Goal: Information Seeking & Learning: Learn about a topic

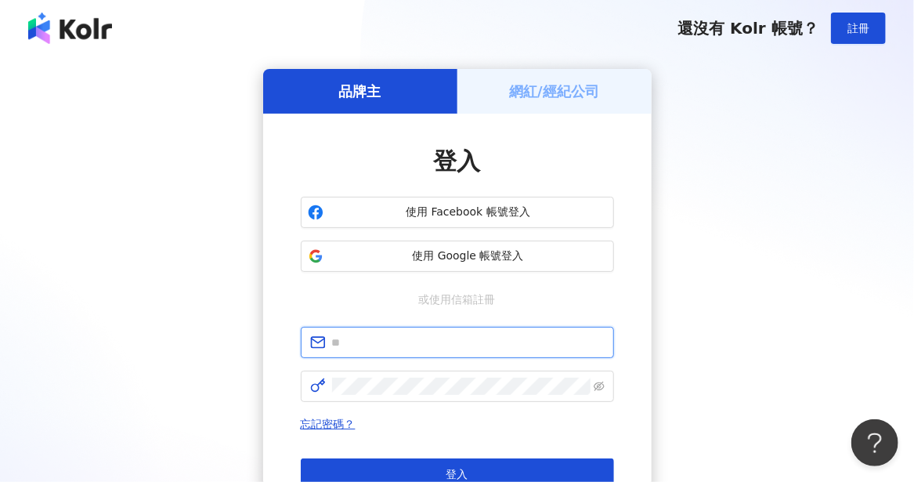
click at [454, 349] on input "text" at bounding box center [468, 342] width 273 height 17
type input "**********"
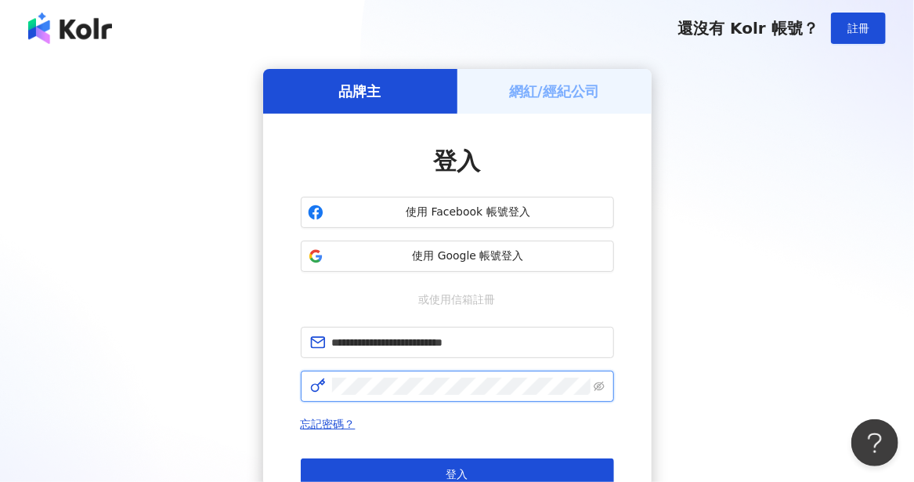
click button "登入" at bounding box center [457, 473] width 313 height 31
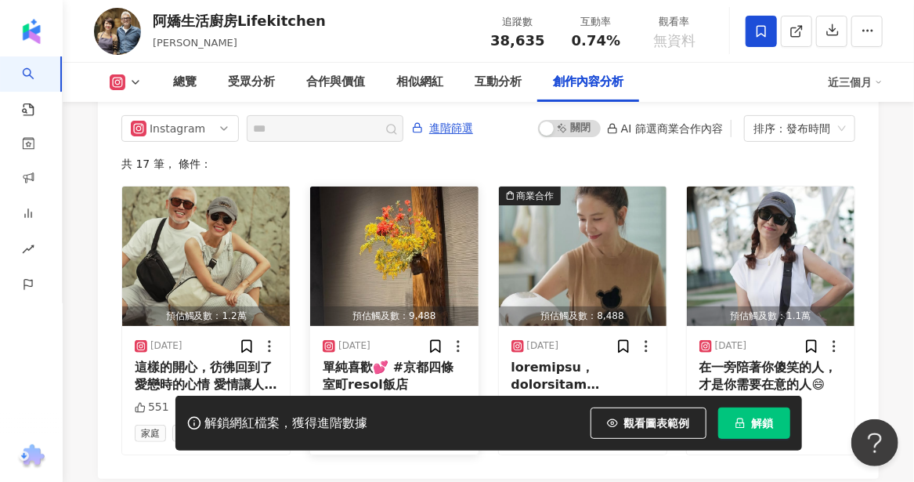
scroll to position [4855, 0]
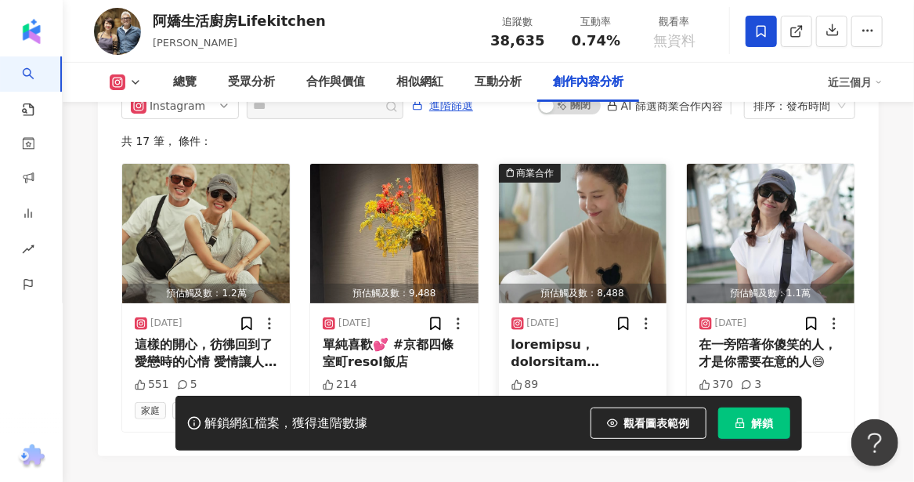
click at [598, 365] on div at bounding box center [583, 353] width 143 height 35
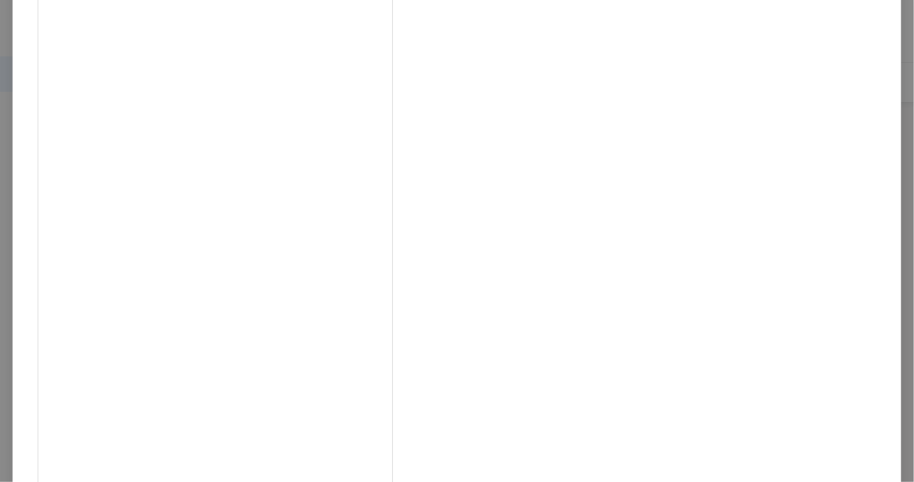
scroll to position [721, 0]
click at [859, 287] on div "阿嬌生活廚房Lifekitchen 2025/6/21 89 查看原始貼文" at bounding box center [457, 241] width 914 height 482
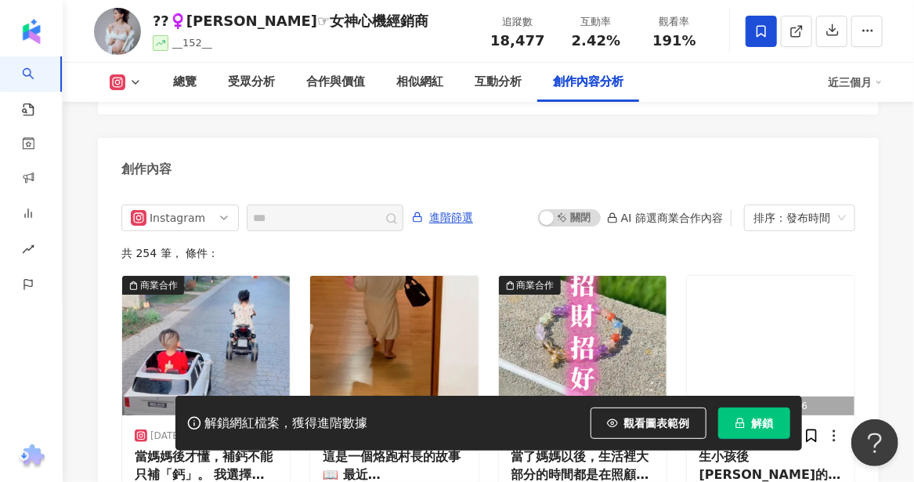
scroll to position [4862, 0]
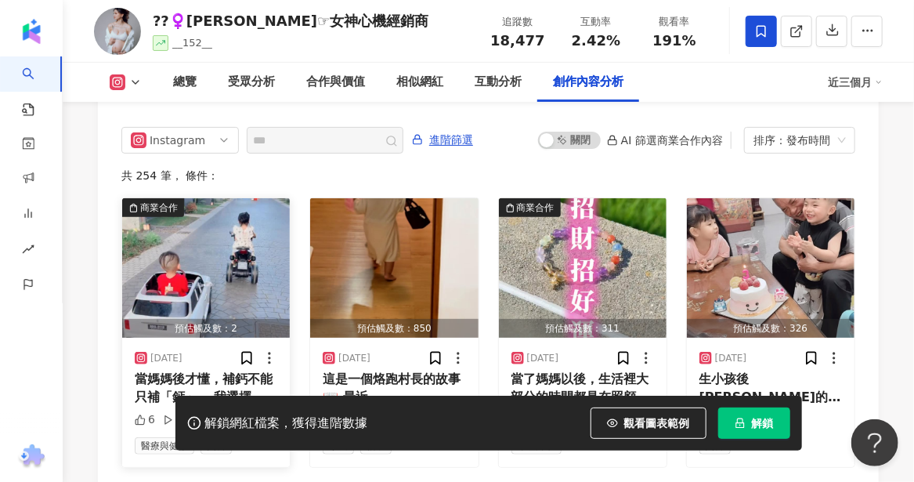
click at [190, 371] on div "當媽媽後才懂，補鈣不能只補「鈣」。 我選擇 卡蘿琳 愛爾蘭海藻鈣 @carloine.tw ， 袋裝小錠好吞好帶，最貼心的是它不只補鈣，還搭配： ✨ 專利海藻…" at bounding box center [206, 388] width 143 height 35
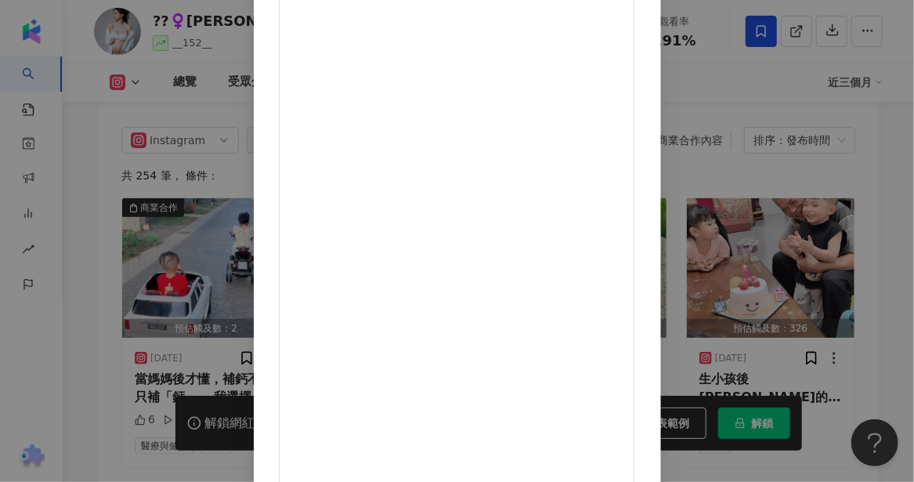
scroll to position [221, 0]
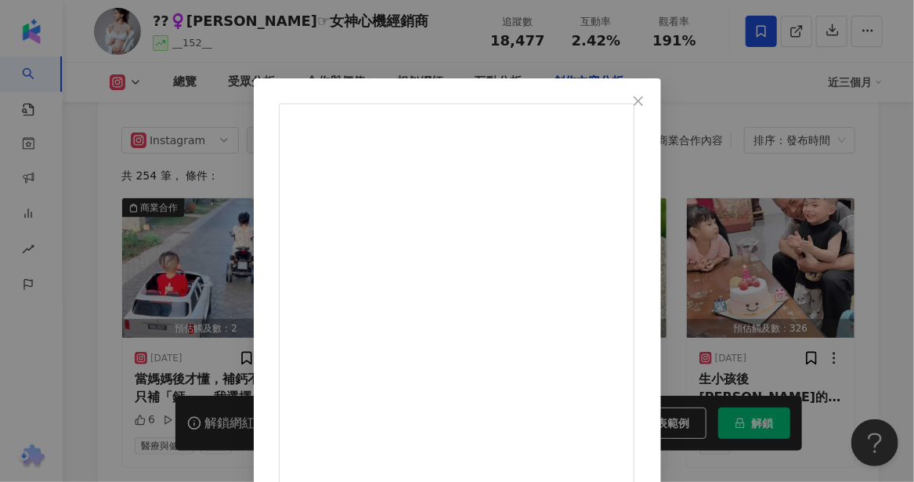
drag, startPoint x: 782, startPoint y: 95, endPoint x: 693, endPoint y: 107, distance: 89.3
click at [645, 95] on icon "close" at bounding box center [638, 101] width 13 height 13
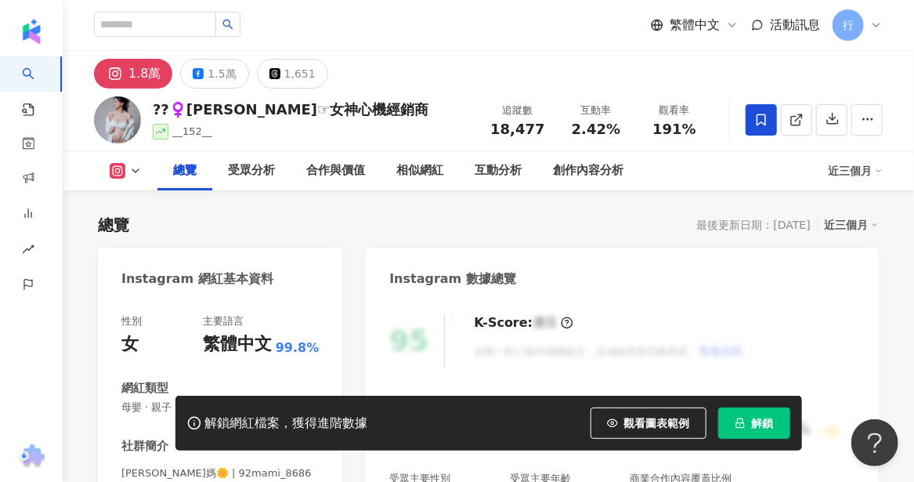
scroll to position [235, 0]
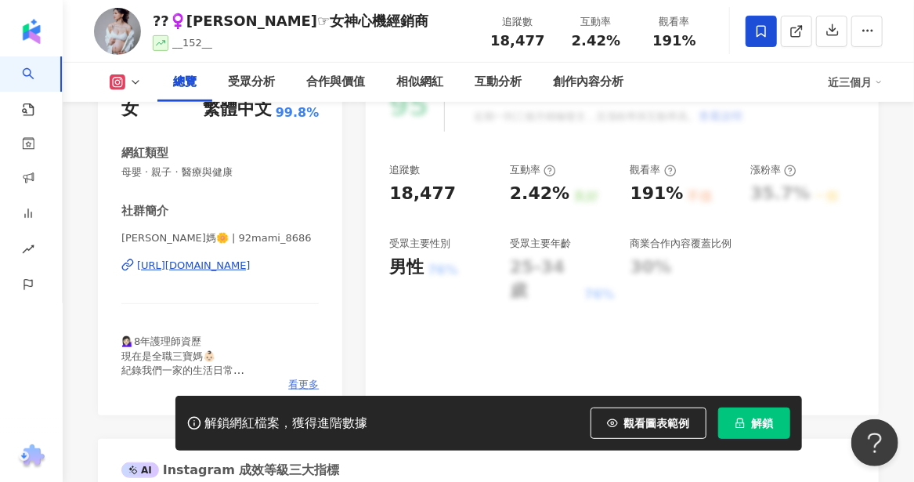
click at [295, 381] on span "看更多" at bounding box center [303, 385] width 31 height 14
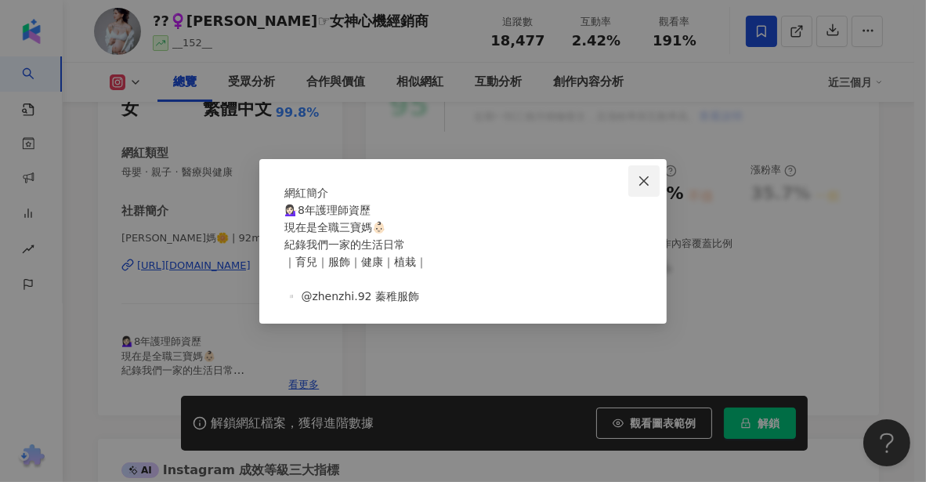
click at [646, 175] on icon "close" at bounding box center [644, 181] width 13 height 13
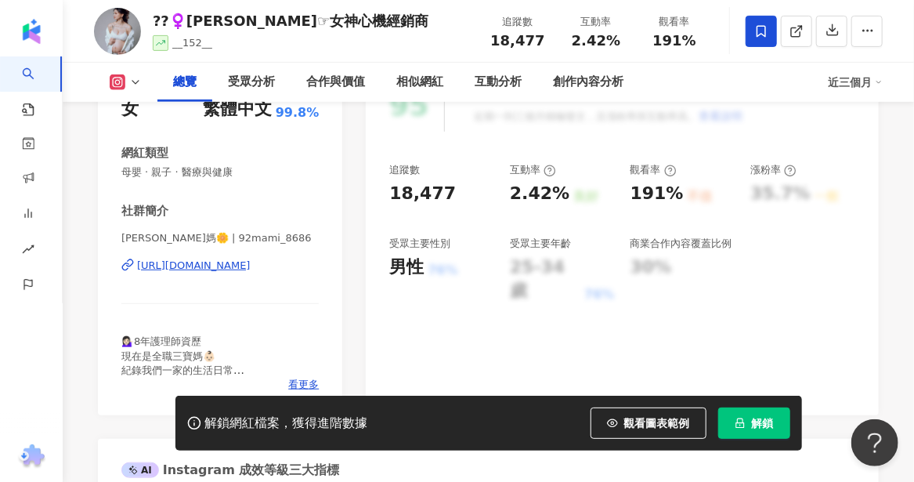
click at [251, 269] on div "https://www.instagram.com/92mami_8686/" at bounding box center [194, 266] width 114 height 14
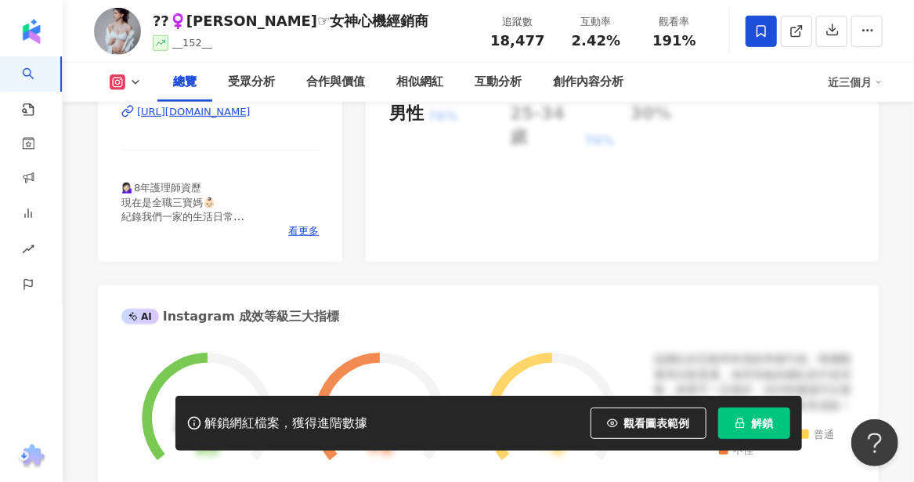
scroll to position [392, 0]
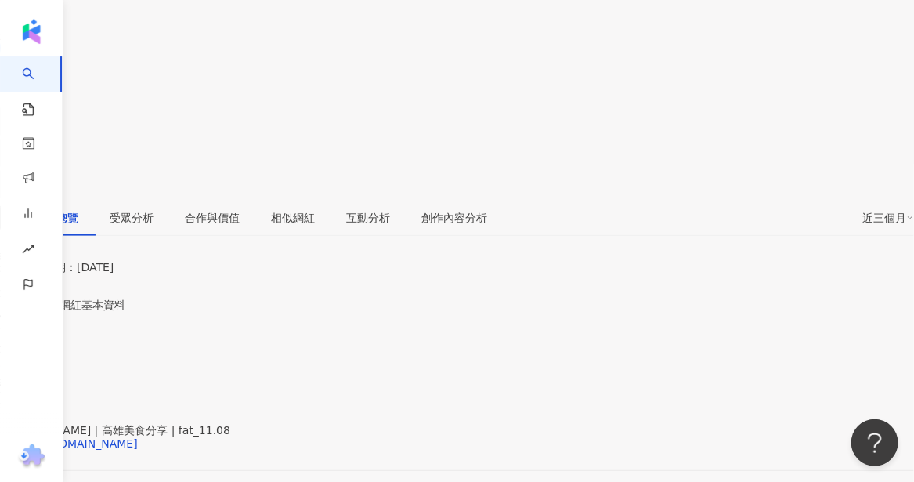
scroll to position [313, 0]
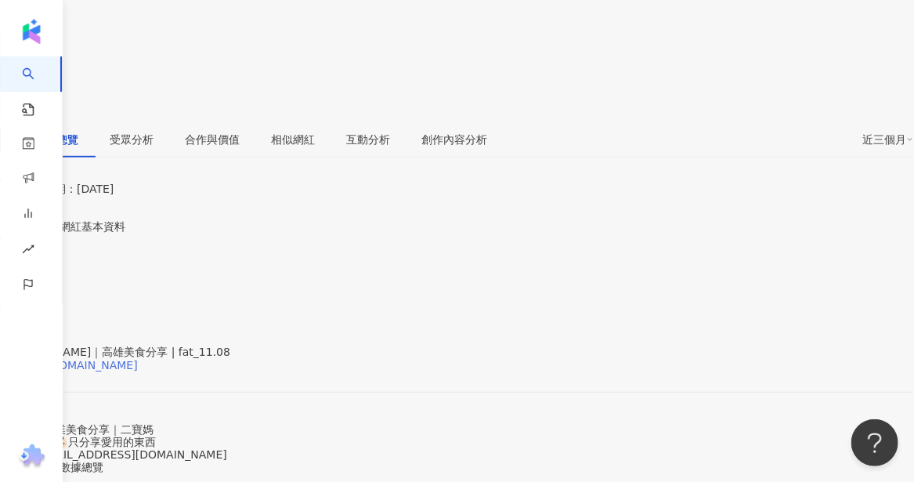
click at [138, 359] on div "https://www.instagram.com/fat_11.08/" at bounding box center [77, 365] width 122 height 13
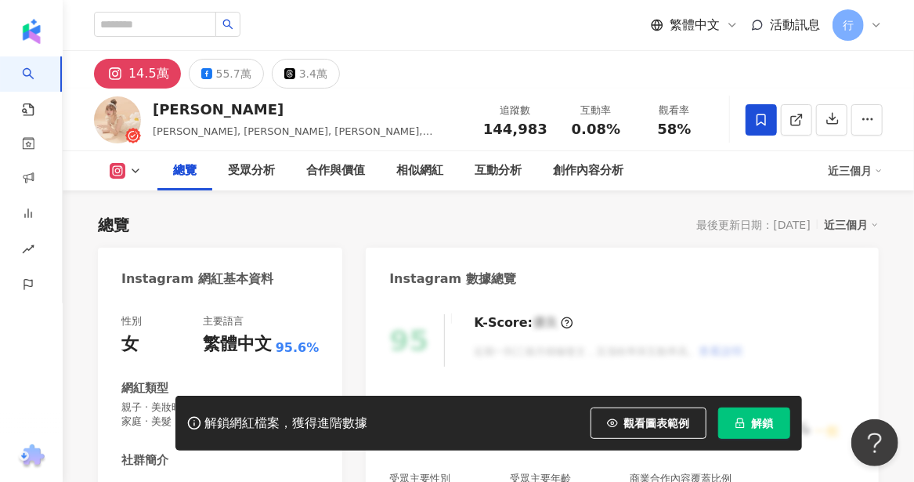
scroll to position [313, 0]
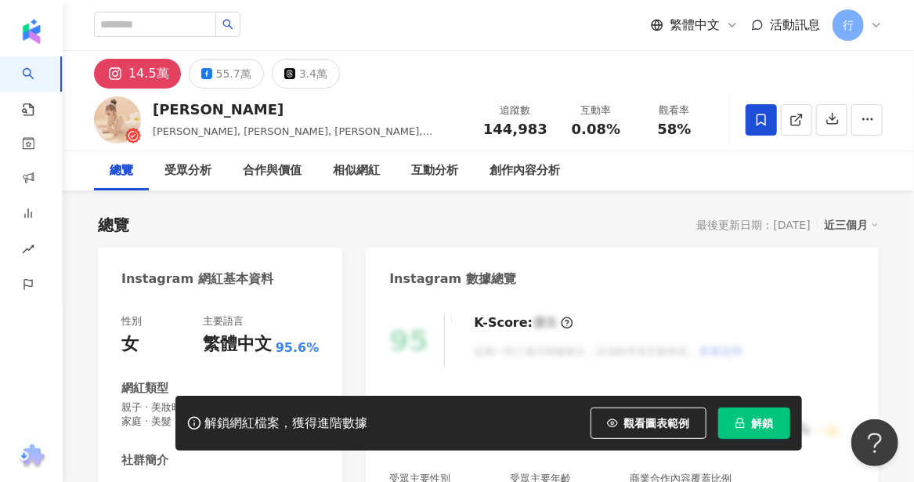
click at [848, 331] on div "95 K-Score : 優良 近期一到三個月積極發文，且漲粉率與互動率高。 查看說明" at bounding box center [622, 340] width 466 height 52
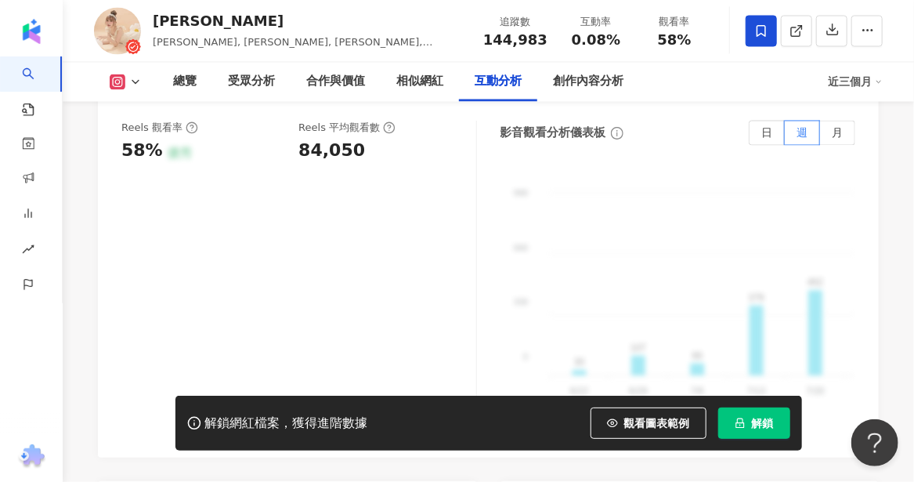
scroll to position [3995, 0]
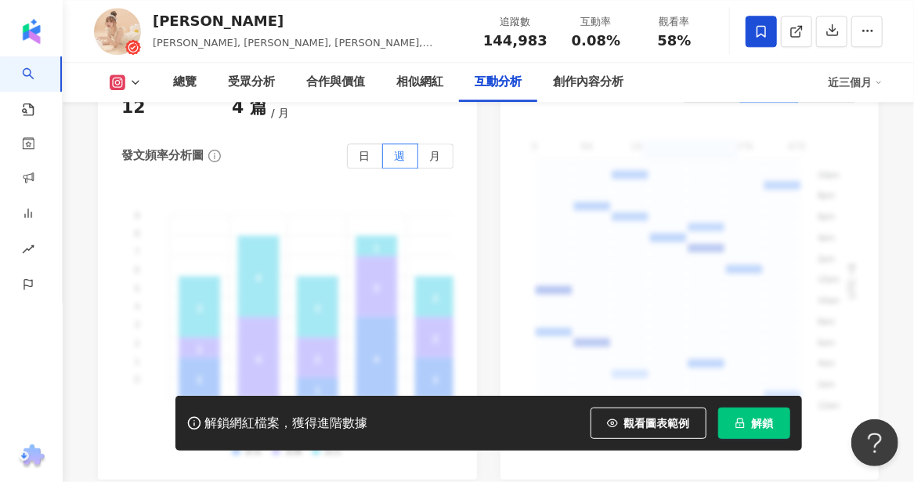
drag, startPoint x: 78, startPoint y: 196, endPoint x: 101, endPoint y: 277, distance: 83.8
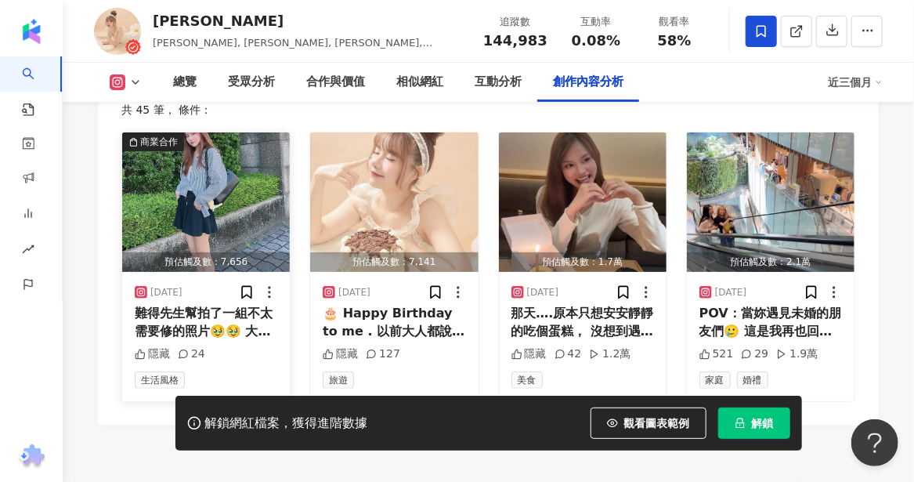
scroll to position [4857, 0]
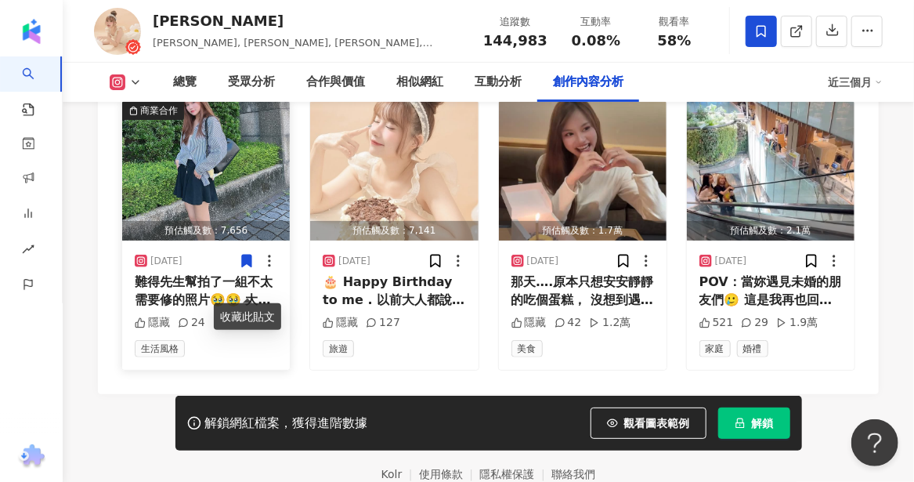
click at [212, 141] on img "button" at bounding box center [206, 170] width 168 height 139
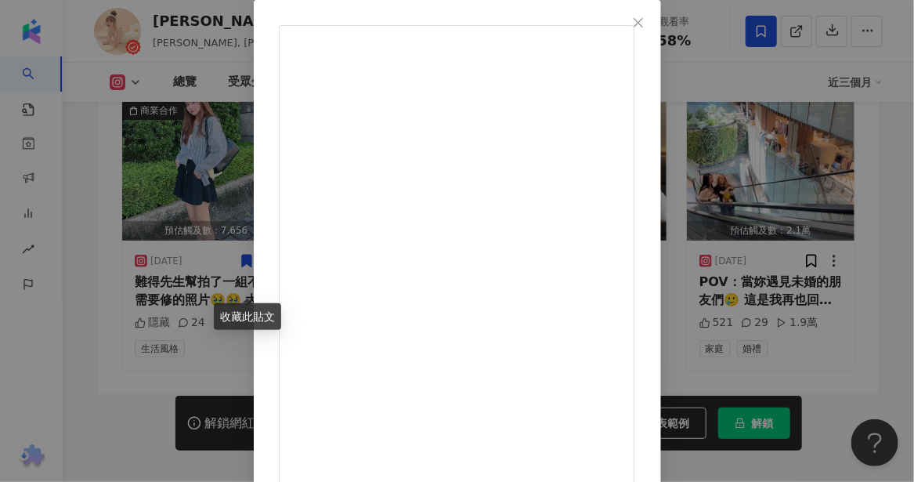
scroll to position [157, 0]
drag, startPoint x: 62, startPoint y: 214, endPoint x: 89, endPoint y: 210, distance: 26.9
click at [62, 214] on div "Mina 2025/9/12 難得先生幫拍了一組不太需要修的照片🥹🥹 大家覺得他拍得怎樣？ (當然還是有日常的NG照,最後一張😆) 照片裡的這雙 #palla…" at bounding box center [457, 241] width 914 height 482
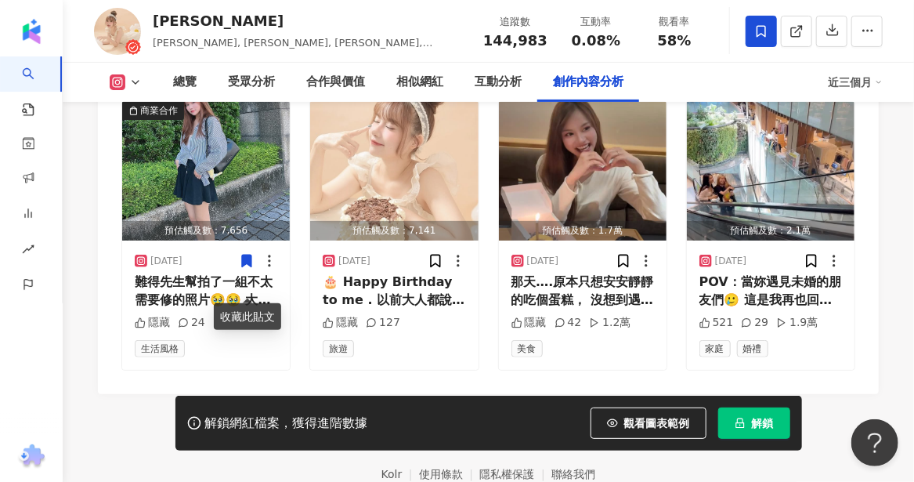
drag, startPoint x: 74, startPoint y: 388, endPoint x: 111, endPoint y: 324, distance: 74.4
click at [223, 200] on img "button" at bounding box center [206, 170] width 168 height 139
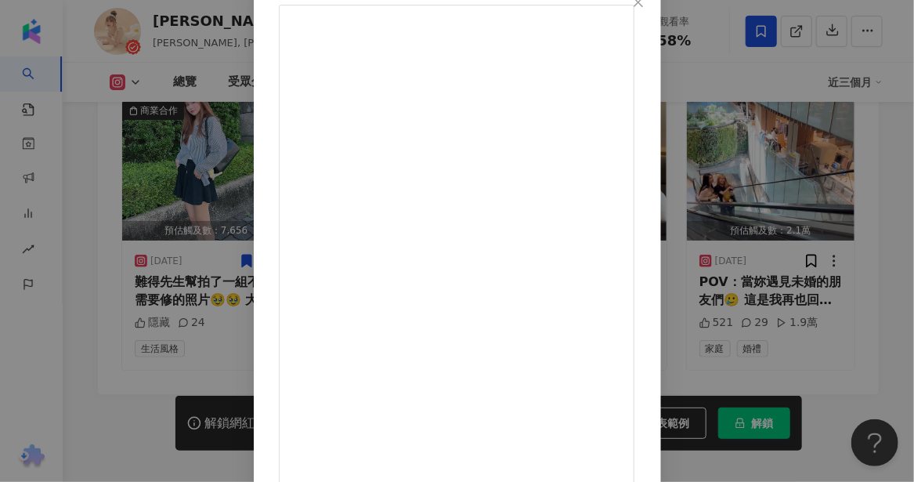
scroll to position [78, 0]
click at [645, 24] on icon "close" at bounding box center [638, 22] width 13 height 13
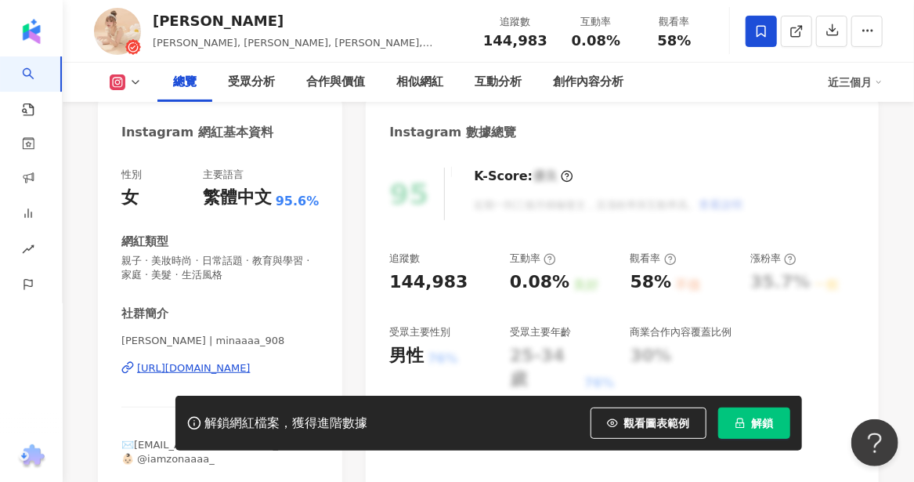
scroll to position [157, 0]
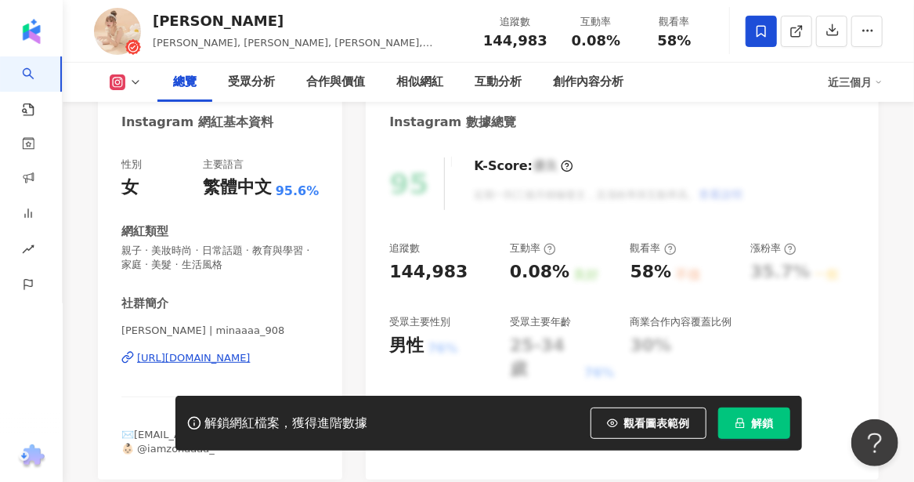
click at [175, 356] on div "https://www.instagram.com/minaaaa_908/" at bounding box center [194, 358] width 114 height 14
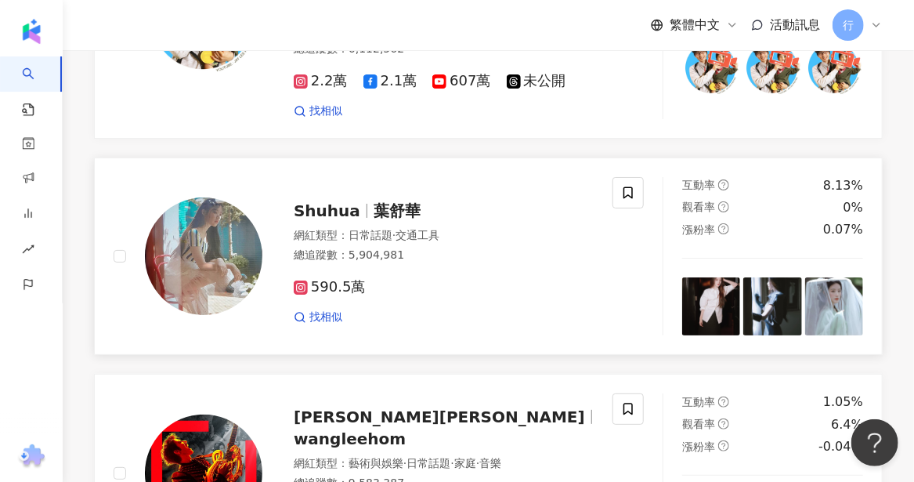
scroll to position [2345, 0]
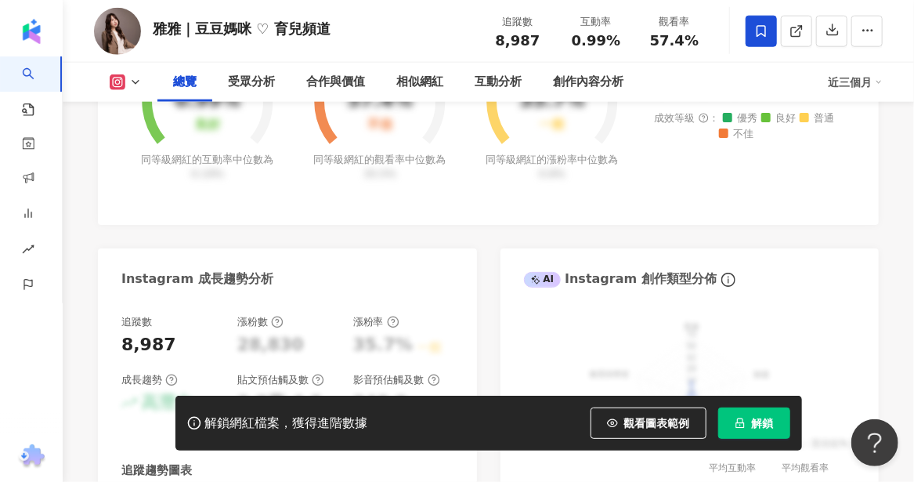
scroll to position [313, 0]
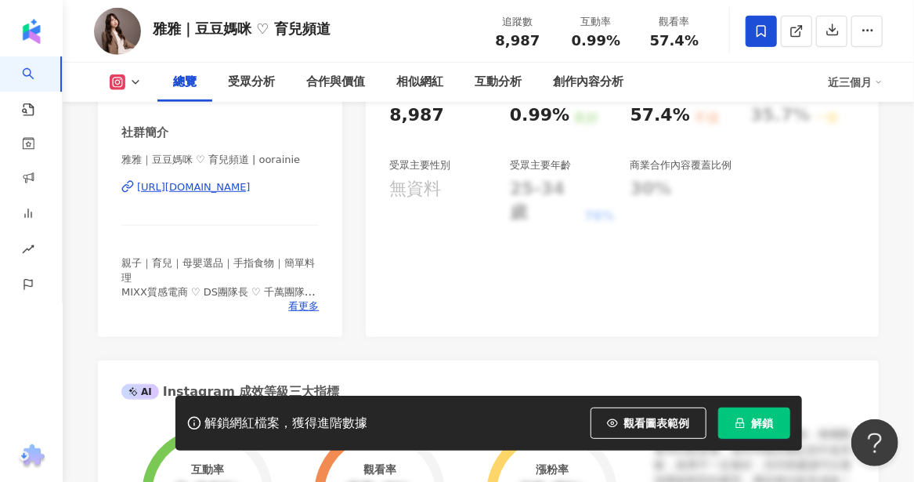
click at [204, 187] on div "[URL][DOMAIN_NAME]" at bounding box center [194, 187] width 114 height 14
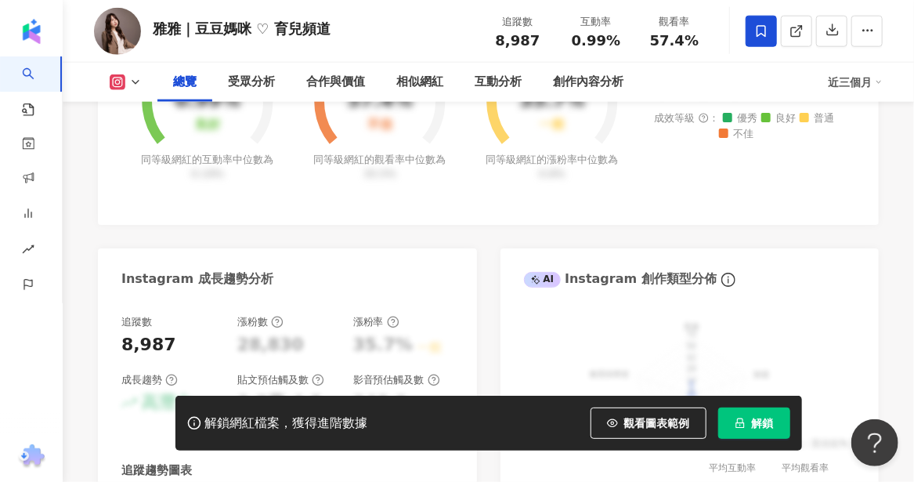
scroll to position [1175, 0]
